Goal: Find specific page/section: Find specific page/section

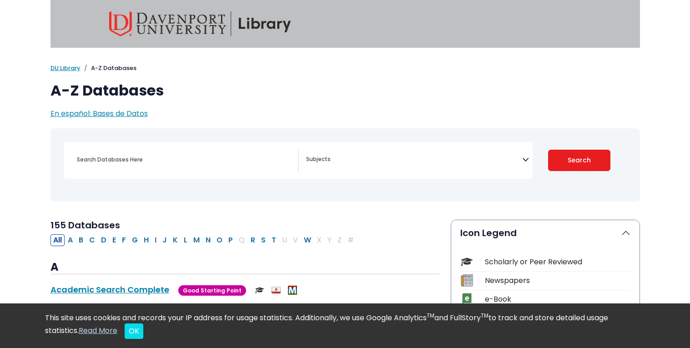
click at [231, 238] on button "P" at bounding box center [231, 240] width 10 height 12
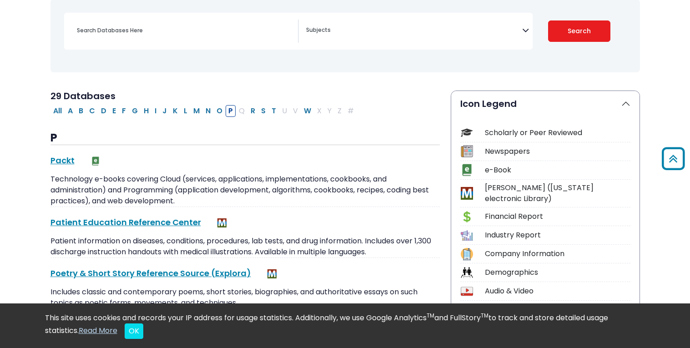
scroll to position [122, 0]
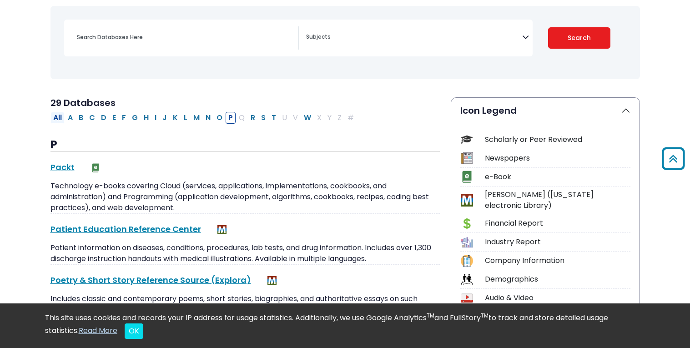
click at [57, 119] on button "All" at bounding box center [58, 118] width 14 height 12
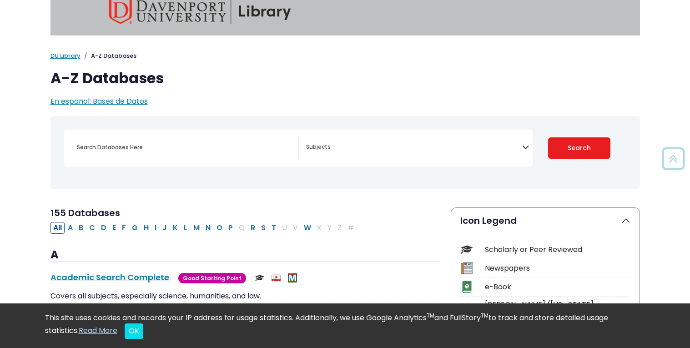
scroll to position [11, 0]
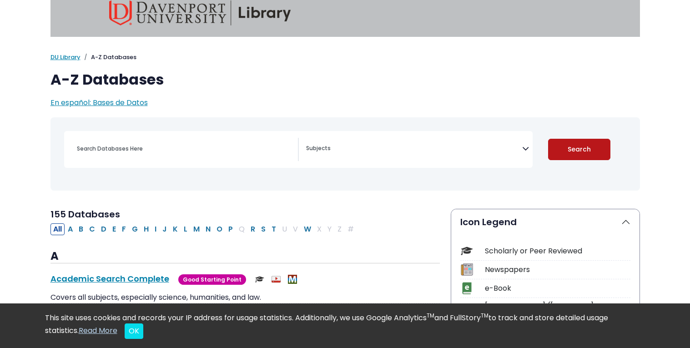
click at [561, 155] on button "Search" at bounding box center [579, 149] width 62 height 21
click at [570, 151] on button "Search" at bounding box center [579, 149] width 62 height 21
click at [564, 145] on button "Search" at bounding box center [579, 149] width 62 height 21
select select "Database Subject Filter"
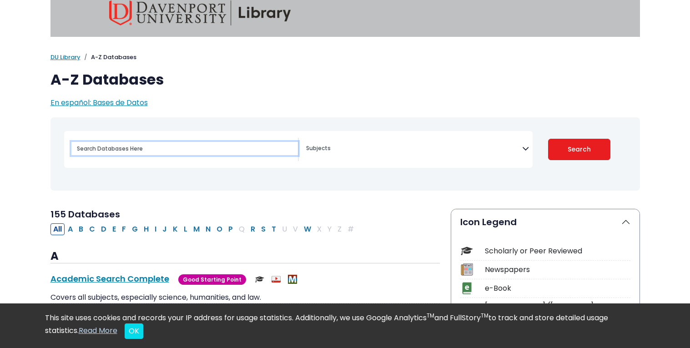
click at [184, 142] on input "Search database by title or keyword" at bounding box center [184, 148] width 227 height 13
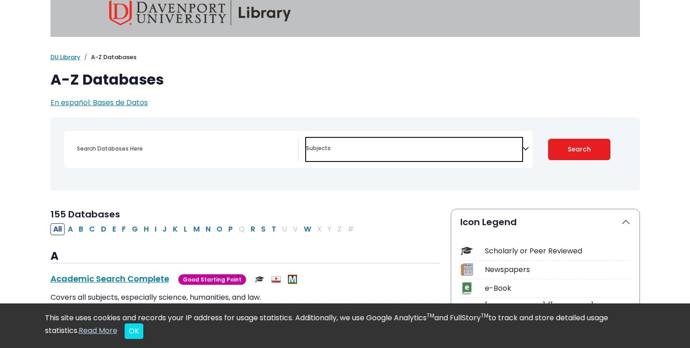
click at [346, 147] on textarea "Search" at bounding box center [414, 149] width 216 height 7
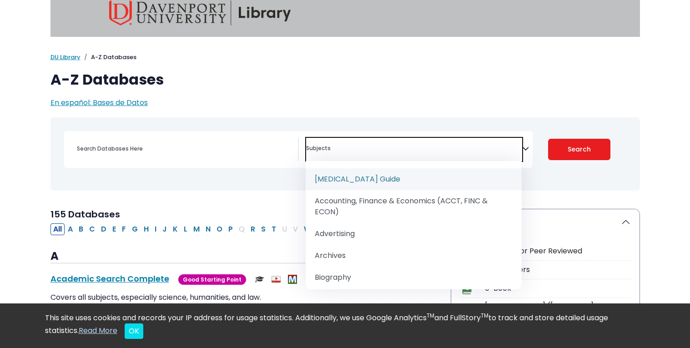
scroll to position [76, 0]
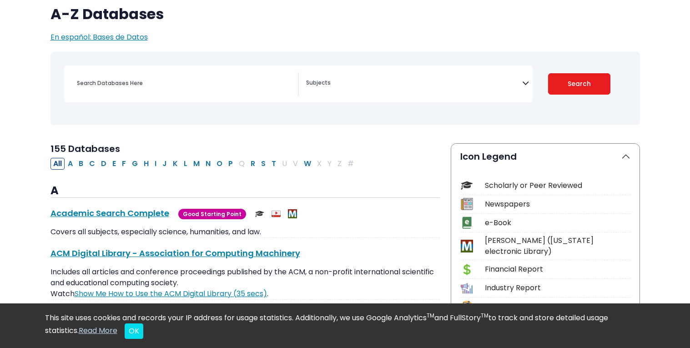
click at [138, 333] on button "OK" at bounding box center [134, 331] width 19 height 15
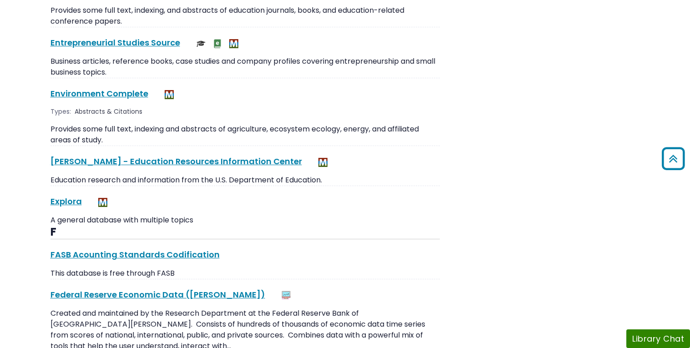
scroll to position [0, 0]
